Goal: Understand site structure: Grasp the organization and layout of the website

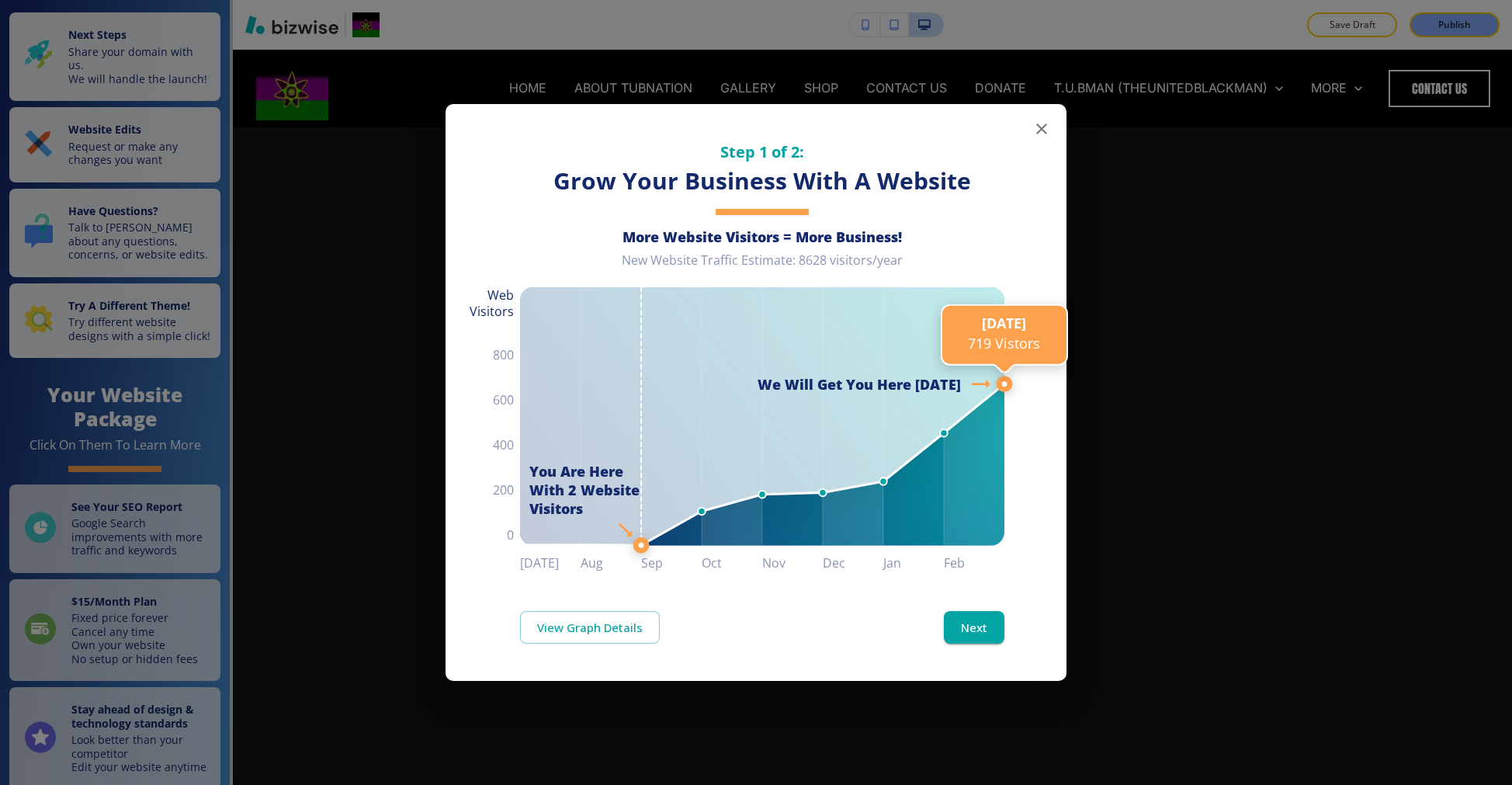
click at [1004, 140] on line at bounding box center [1004, 384] width 0 height 1345
click at [1051, 127] on button "button" at bounding box center [1042, 129] width 31 height 31
